Goal: Transaction & Acquisition: Purchase product/service

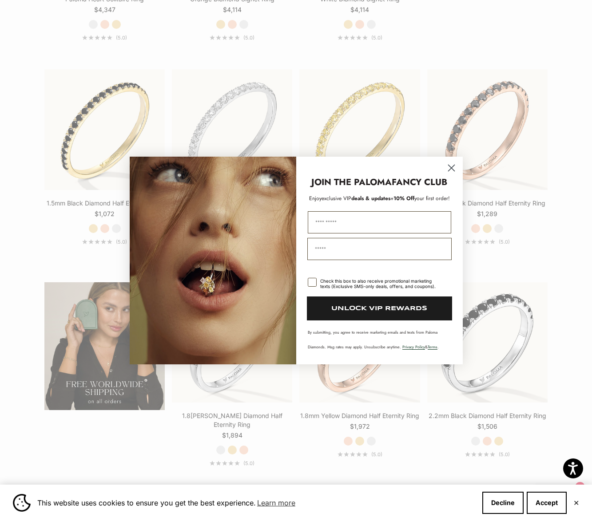
scroll to position [1204, 0]
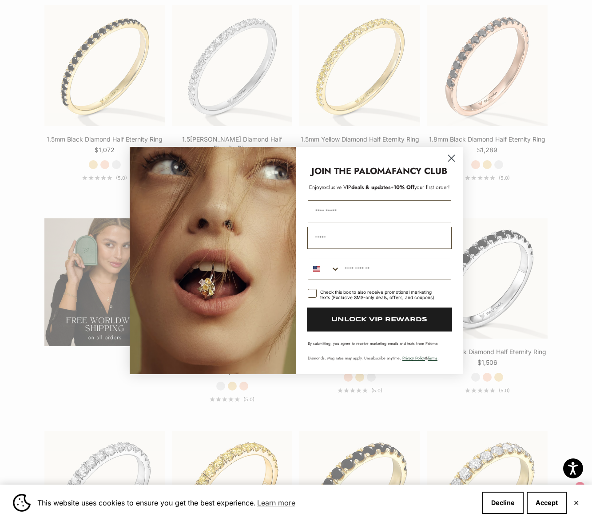
click at [449, 154] on circle "Close dialog" at bounding box center [450, 158] width 15 height 15
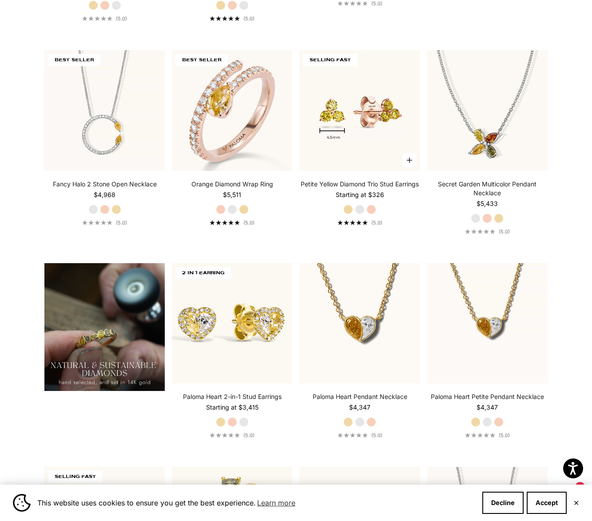
scroll to position [376, 0]
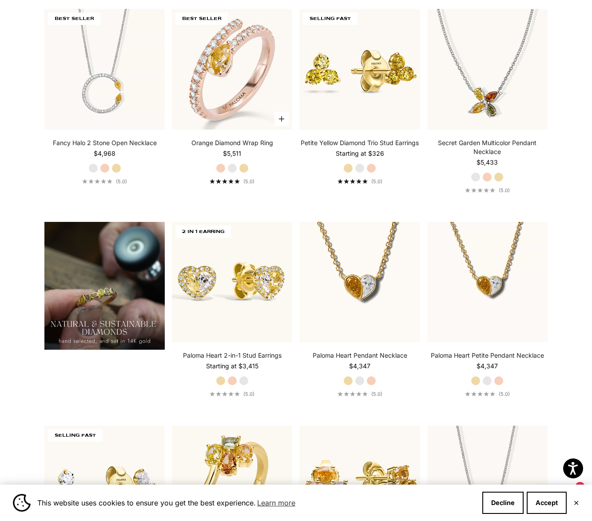
click at [234, 167] on label "White Gold" at bounding box center [232, 168] width 10 height 10
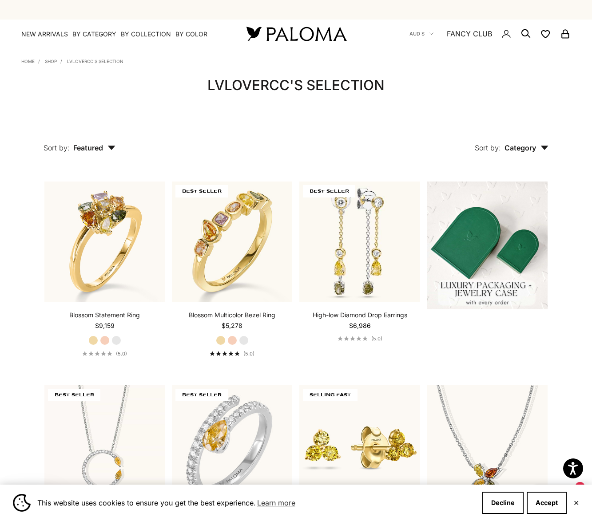
scroll to position [0, 0]
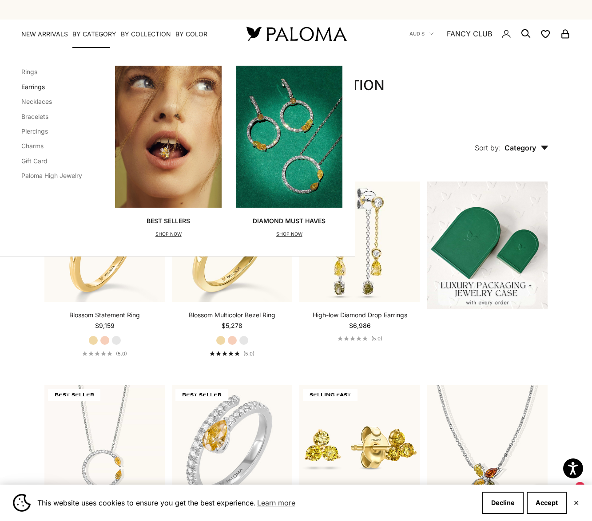
click at [42, 84] on link "Earrings" at bounding box center [33, 87] width 24 height 8
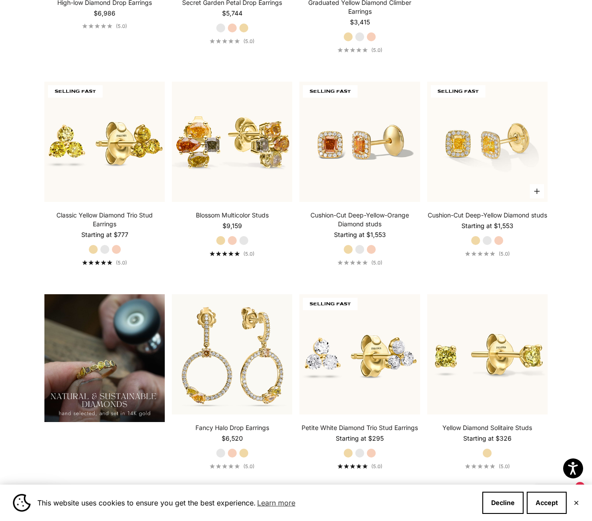
scroll to position [500, 0]
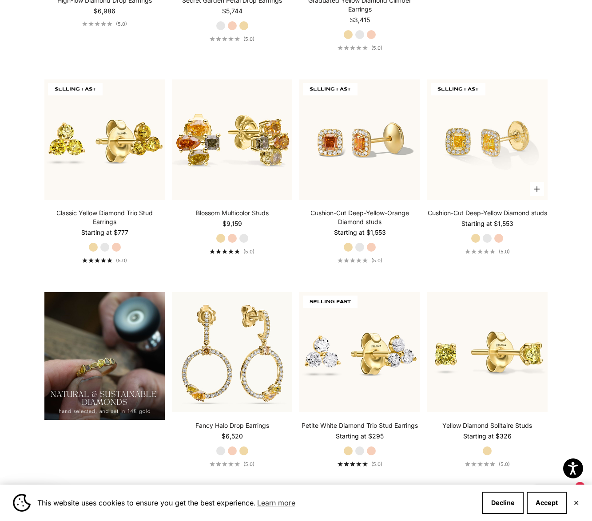
click at [486, 243] on label "White Gold" at bounding box center [487, 239] width 10 height 10
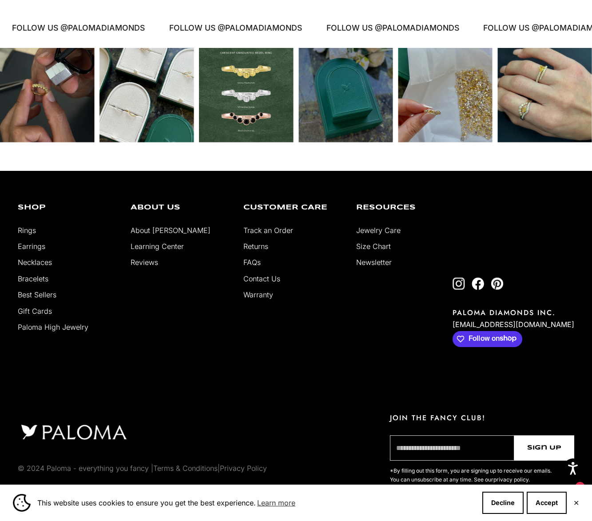
scroll to position [2053, 0]
